Goal: Navigation & Orientation: Find specific page/section

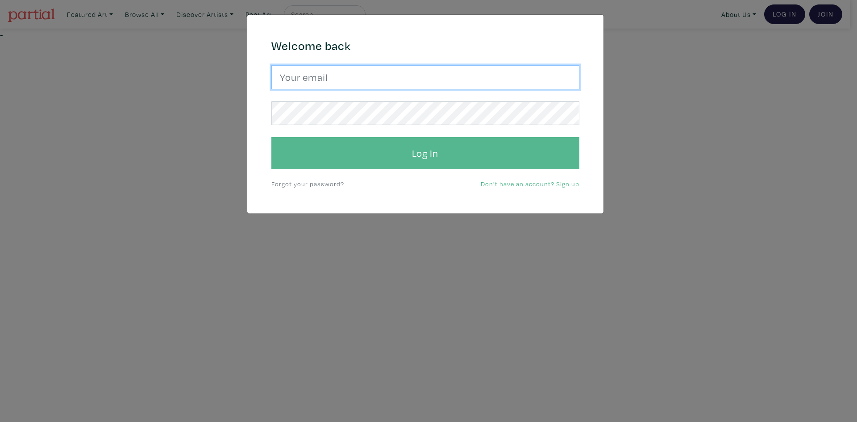
type input "sashaqgallery@gmail.com"
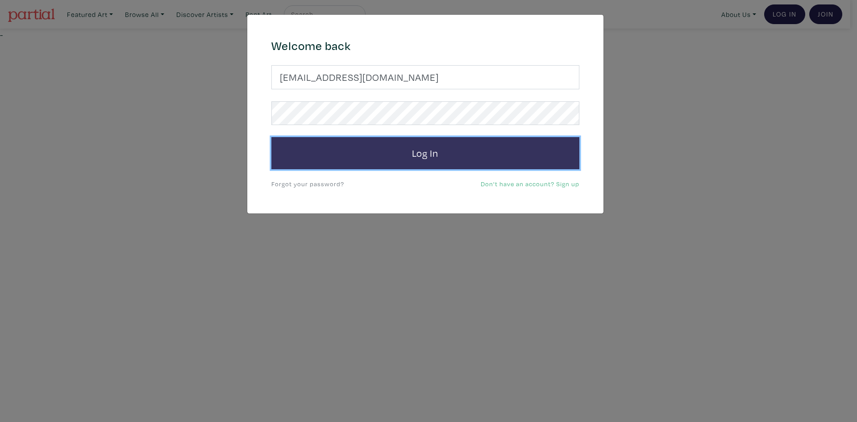
click at [466, 154] on button "Log In" at bounding box center [425, 153] width 308 height 32
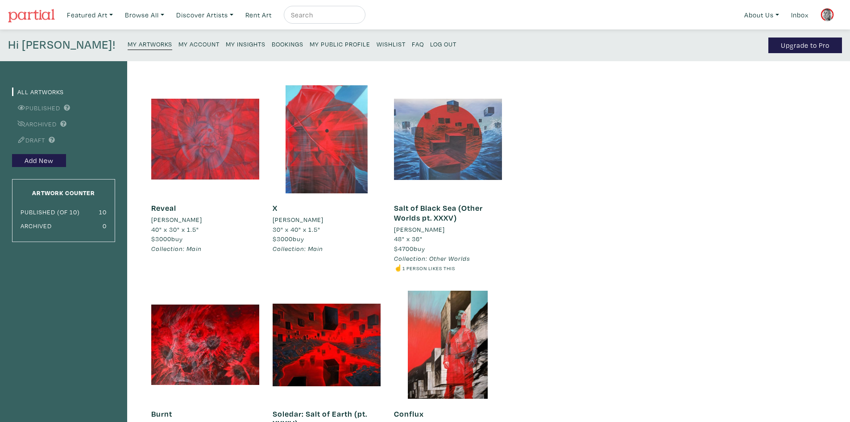
click at [488, 122] on div at bounding box center [448, 139] width 108 height 108
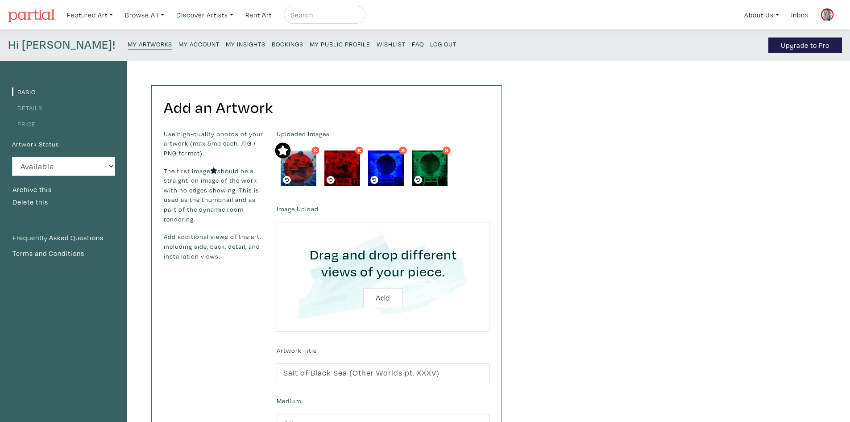
click at [179, 43] on small "My Account" at bounding box center [199, 44] width 41 height 8
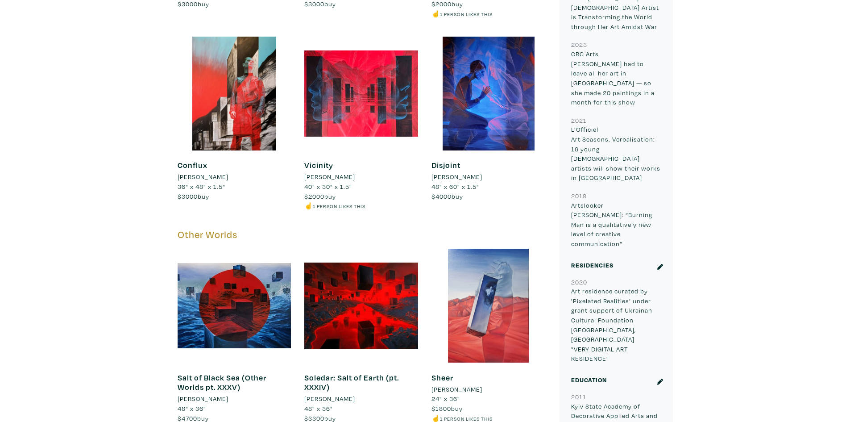
scroll to position [833, 0]
